Goal: Information Seeking & Learning: Compare options

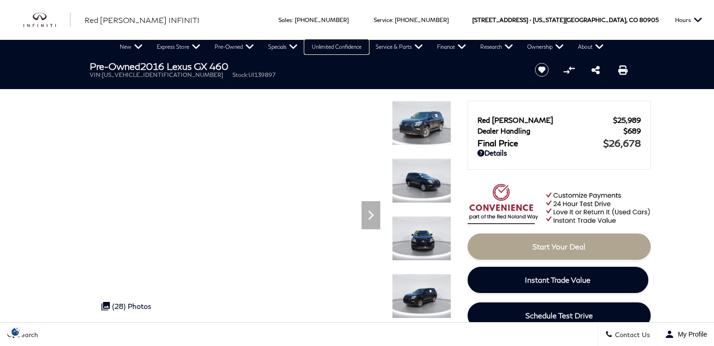
click at [323, 51] on link "Unlimited Confidence" at bounding box center [336, 47] width 64 height 14
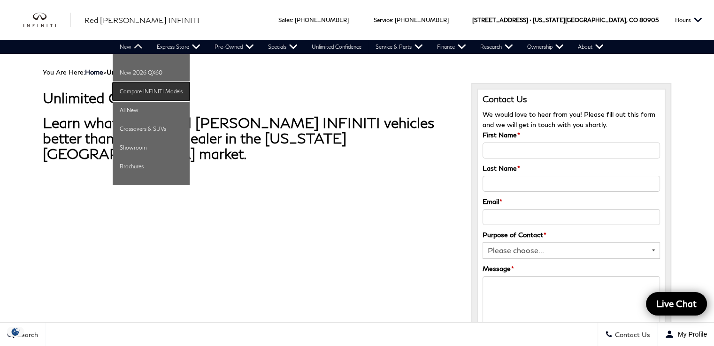
click at [142, 90] on link "Compare INFINITI Models" at bounding box center [151, 91] width 77 height 19
